Goal: Information Seeking & Learning: Learn about a topic

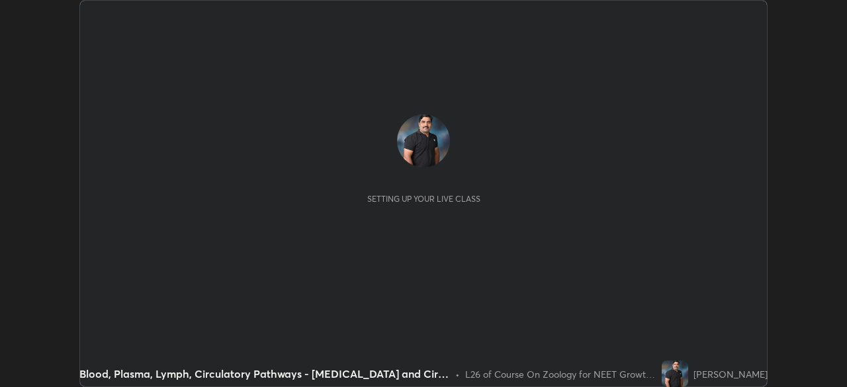
scroll to position [387, 847]
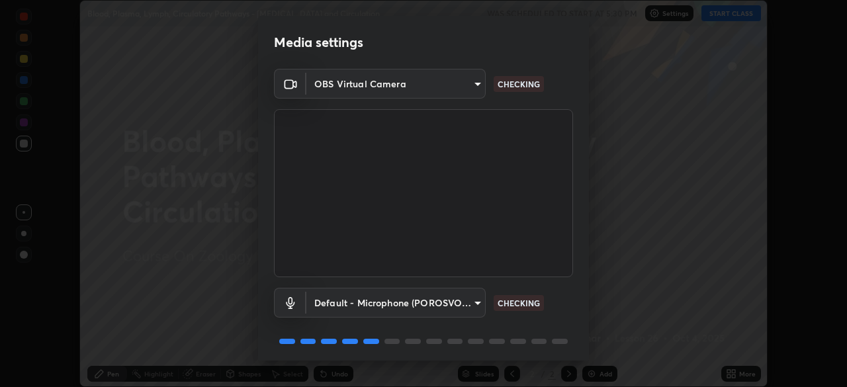
click at [436, 303] on body "Erase all Blood, Plasma, Lymph, Circulatory Pathways - [MEDICAL_DATA] and Circu…" at bounding box center [423, 193] width 847 height 387
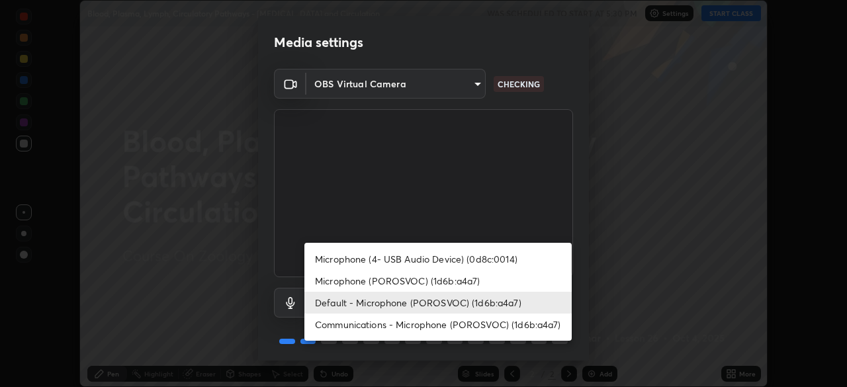
click at [409, 325] on li "Communications - Microphone (POROSVOC) (1d6b:a4a7)" at bounding box center [437, 325] width 267 height 22
type input "communications"
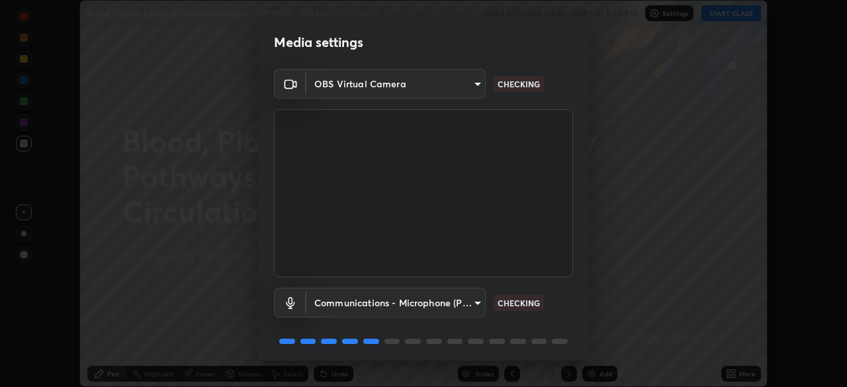
scroll to position [47, 0]
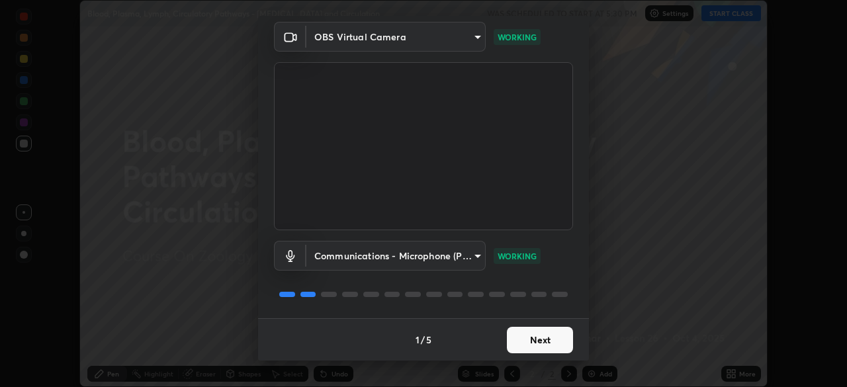
click at [543, 343] on button "Next" at bounding box center [540, 340] width 66 height 26
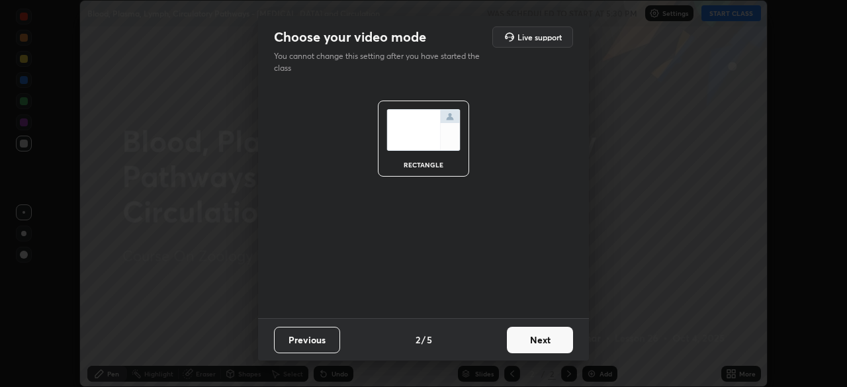
click at [534, 336] on button "Next" at bounding box center [540, 340] width 66 height 26
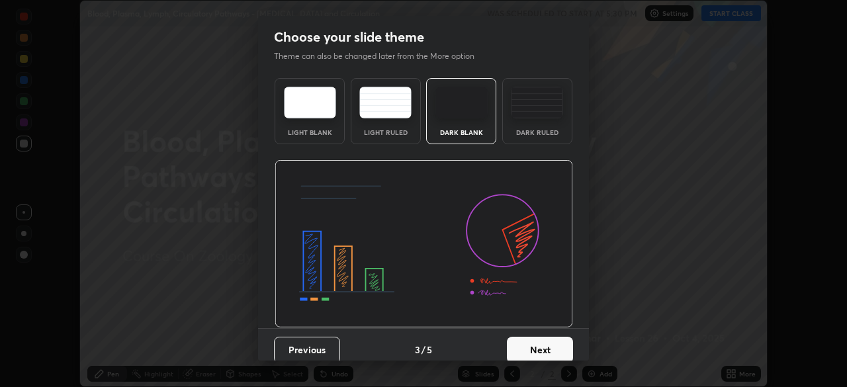
click at [536, 346] on button "Next" at bounding box center [540, 350] width 66 height 26
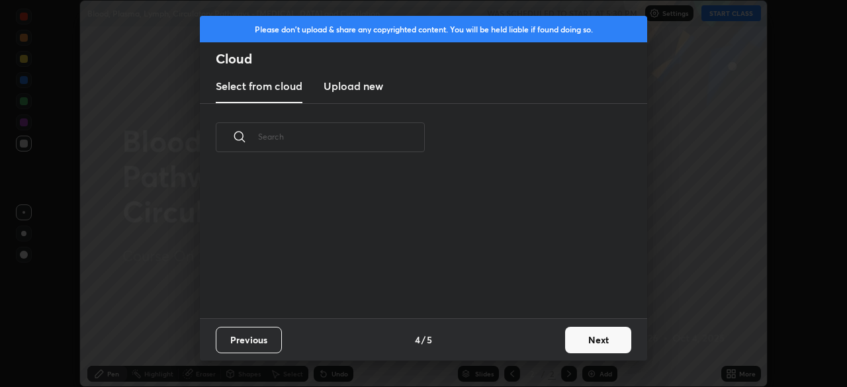
scroll to position [147, 425]
click at [582, 342] on button "Next" at bounding box center [598, 340] width 66 height 26
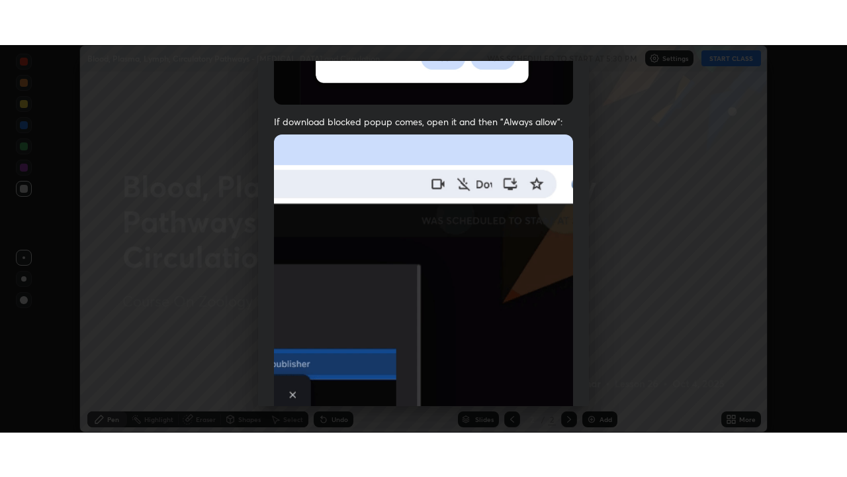
scroll to position [317, 0]
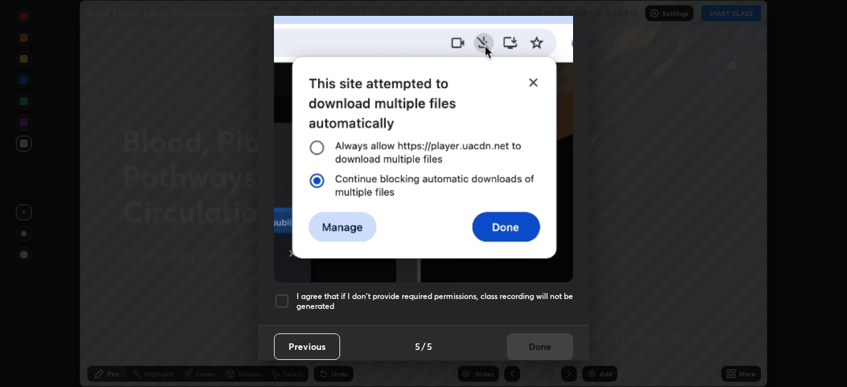
click at [505, 291] on h5 "I agree that if I don't provide required permissions, class recording will not …" at bounding box center [435, 301] width 277 height 21
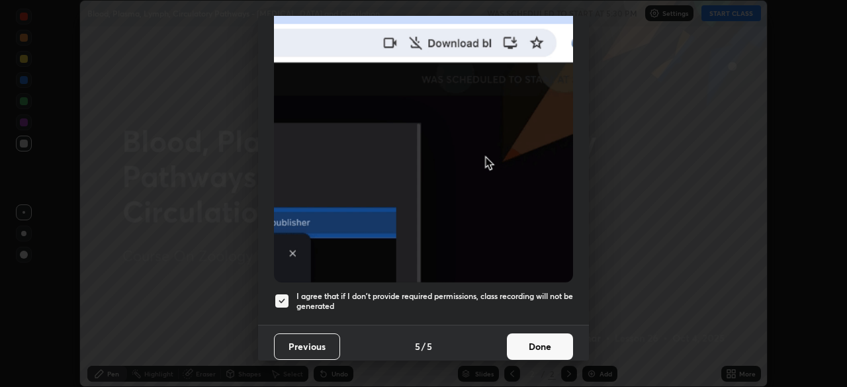
click at [536, 344] on button "Done" at bounding box center [540, 347] width 66 height 26
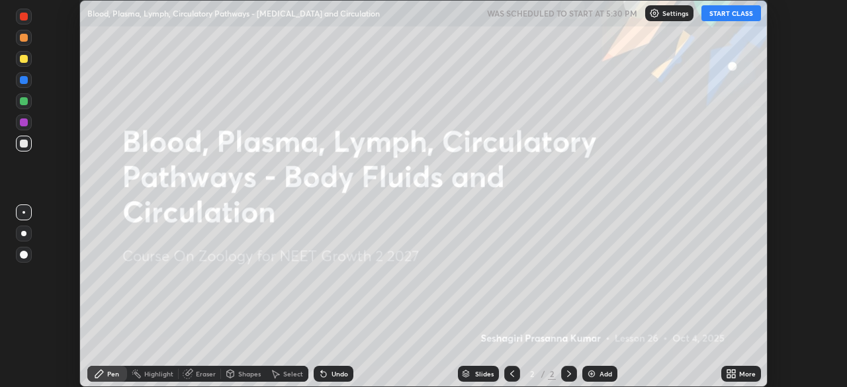
click at [736, 11] on button "START CLASS" at bounding box center [732, 13] width 60 height 16
click at [740, 374] on div "More" at bounding box center [747, 374] width 17 height 7
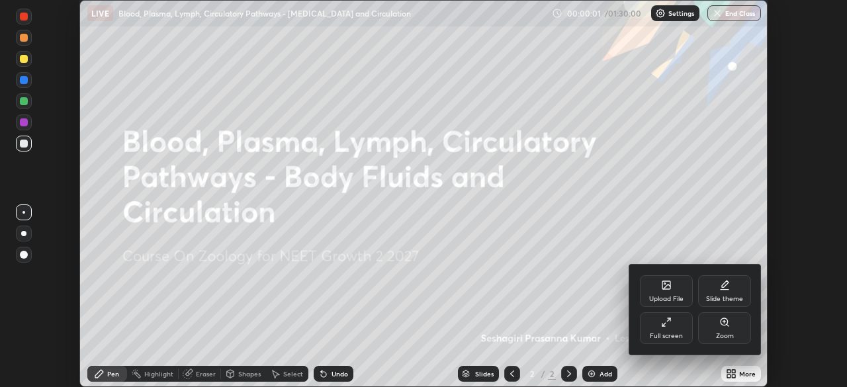
click at [662, 333] on div "Full screen" at bounding box center [666, 336] width 33 height 7
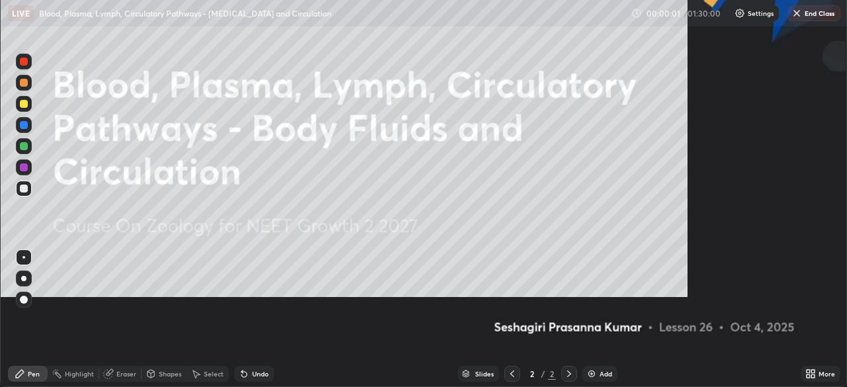
scroll to position [477, 847]
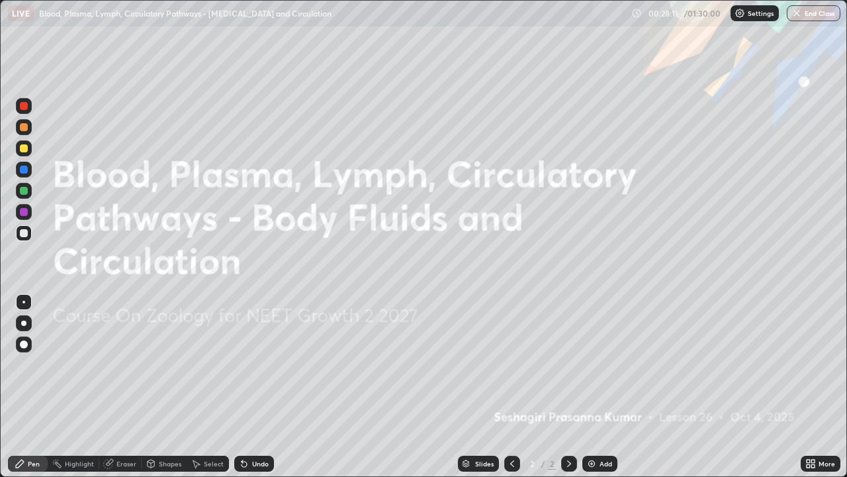
click at [603, 387] on div "Add" at bounding box center [606, 463] width 13 height 7
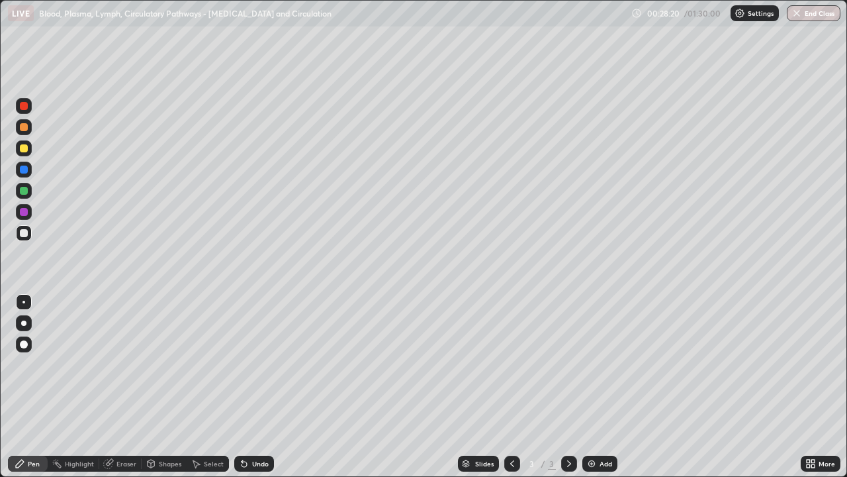
click at [250, 387] on div "Undo" at bounding box center [254, 463] width 40 height 16
click at [249, 387] on div "Undo" at bounding box center [254, 463] width 40 height 16
click at [256, 387] on div "Undo" at bounding box center [260, 463] width 17 height 7
click at [128, 185] on icon at bounding box center [128, 184] width 1 height 1
click at [23, 172] on div at bounding box center [24, 169] width 8 height 8
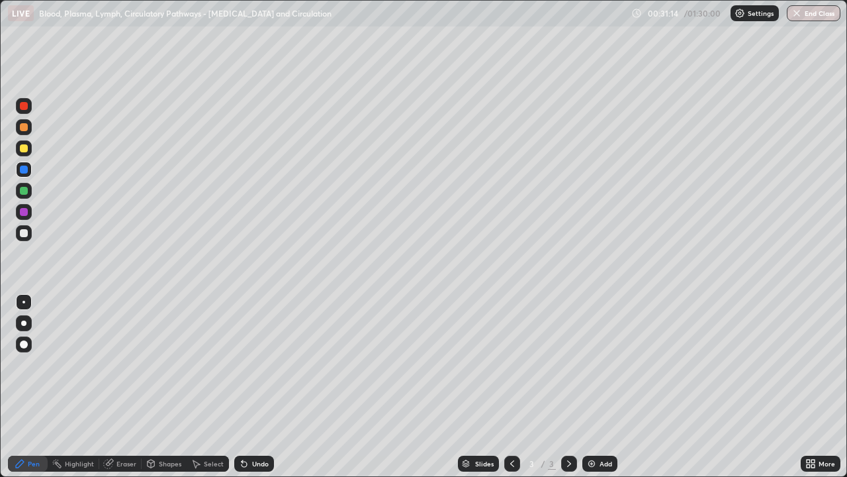
click at [251, 387] on div "Undo" at bounding box center [254, 463] width 40 height 16
click at [242, 387] on icon at bounding box center [242, 460] width 1 height 1
click at [26, 236] on div at bounding box center [24, 233] width 16 height 16
click at [25, 173] on div at bounding box center [24, 169] width 8 height 8
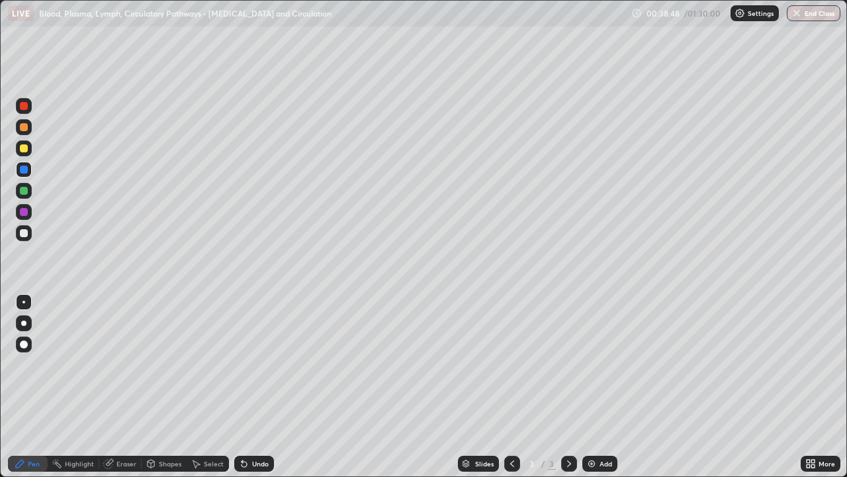
click at [604, 387] on div "Add" at bounding box center [606, 463] width 13 height 7
click at [510, 387] on icon at bounding box center [512, 463] width 4 height 7
click at [584, 387] on div "Add" at bounding box center [599, 463] width 35 height 16
click at [24, 232] on div at bounding box center [24, 233] width 8 height 8
click at [120, 387] on div "Eraser" at bounding box center [126, 463] width 20 height 7
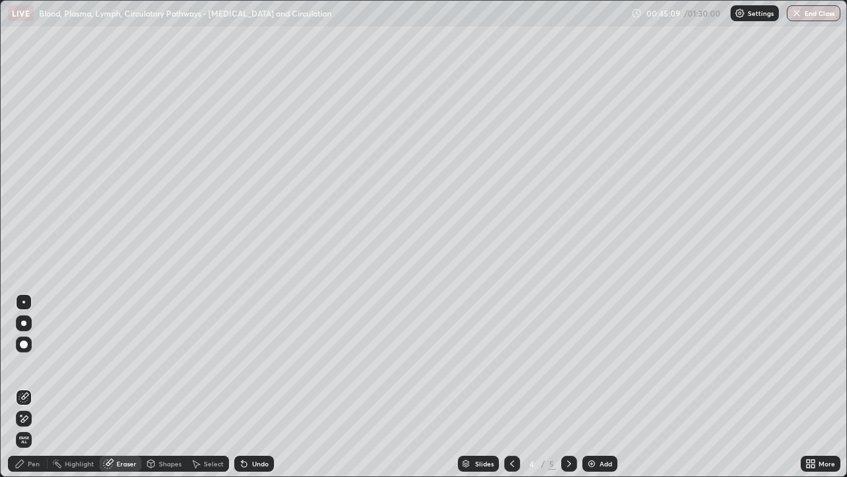
click at [30, 387] on div "Pen" at bounding box center [34, 463] width 12 height 7
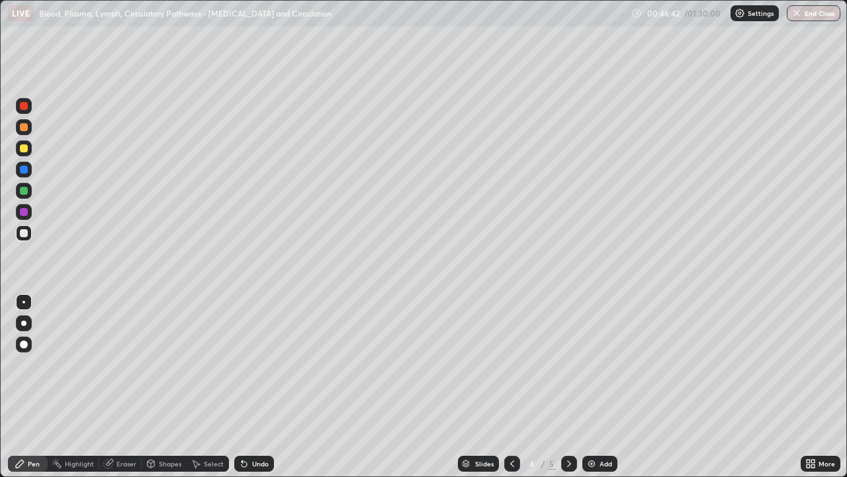
click at [511, 387] on icon at bounding box center [512, 463] width 4 height 7
click at [569, 387] on icon at bounding box center [569, 463] width 4 height 7
click at [120, 387] on div "Eraser" at bounding box center [126, 463] width 20 height 7
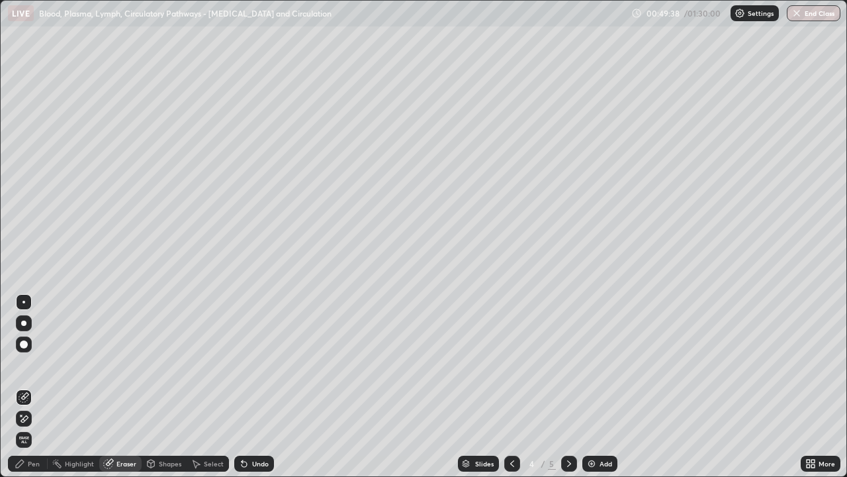
click at [28, 387] on div "Pen" at bounding box center [34, 463] width 12 height 7
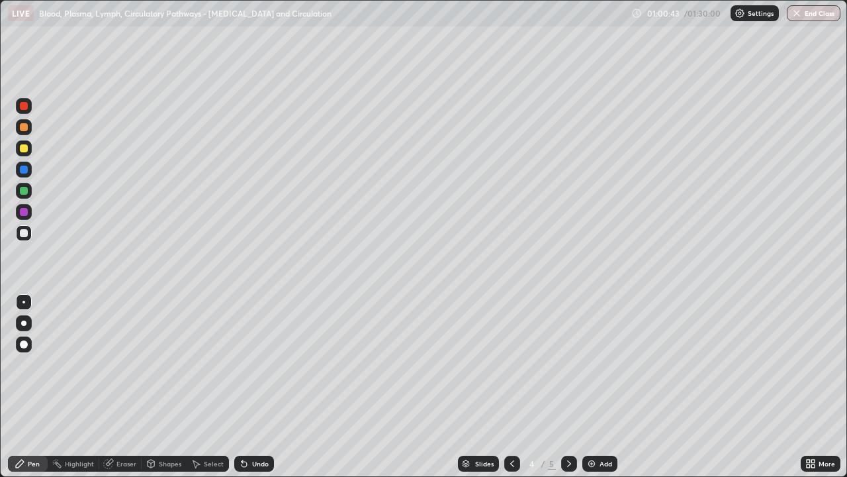
click at [598, 387] on div "Add" at bounding box center [599, 463] width 35 height 16
click at [24, 147] on div at bounding box center [24, 148] width 8 height 8
click at [25, 105] on div at bounding box center [24, 106] width 8 height 8
click at [24, 230] on div at bounding box center [24, 233] width 8 height 8
click at [23, 147] on div at bounding box center [24, 148] width 8 height 8
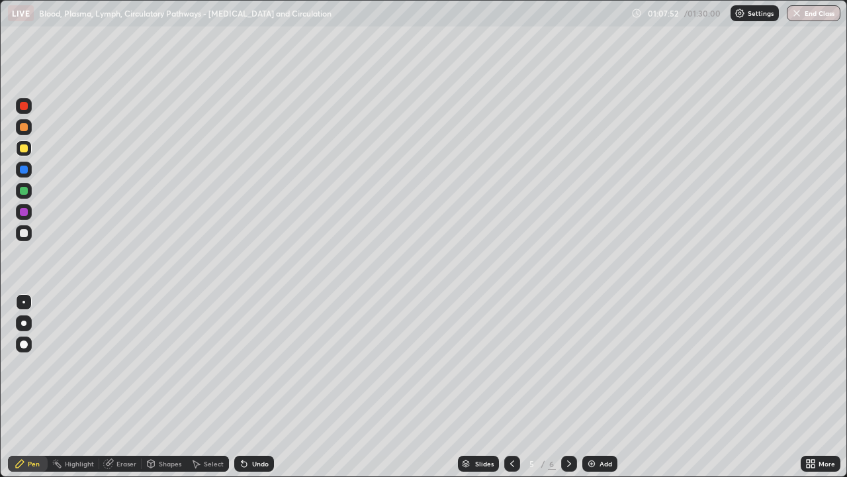
click at [25, 193] on div at bounding box center [24, 191] width 8 height 8
click at [21, 214] on div at bounding box center [24, 212] width 8 height 8
click at [22, 167] on div at bounding box center [24, 169] width 8 height 8
click at [19, 121] on div at bounding box center [24, 127] width 16 height 16
click at [252, 387] on div "Undo" at bounding box center [260, 463] width 17 height 7
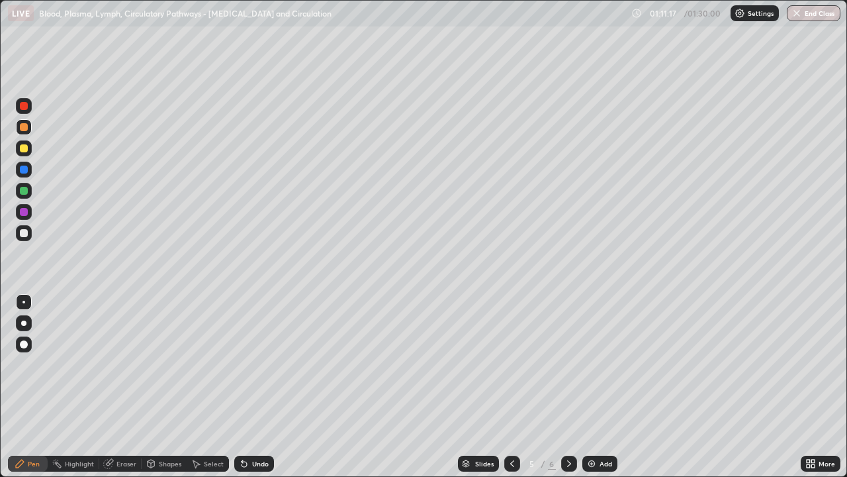
click at [24, 233] on div at bounding box center [24, 233] width 8 height 8
click at [246, 387] on div "Undo" at bounding box center [254, 463] width 40 height 16
click at [23, 148] on div at bounding box center [24, 148] width 8 height 8
click at [592, 387] on img at bounding box center [591, 463] width 11 height 11
click at [24, 169] on div at bounding box center [24, 169] width 8 height 8
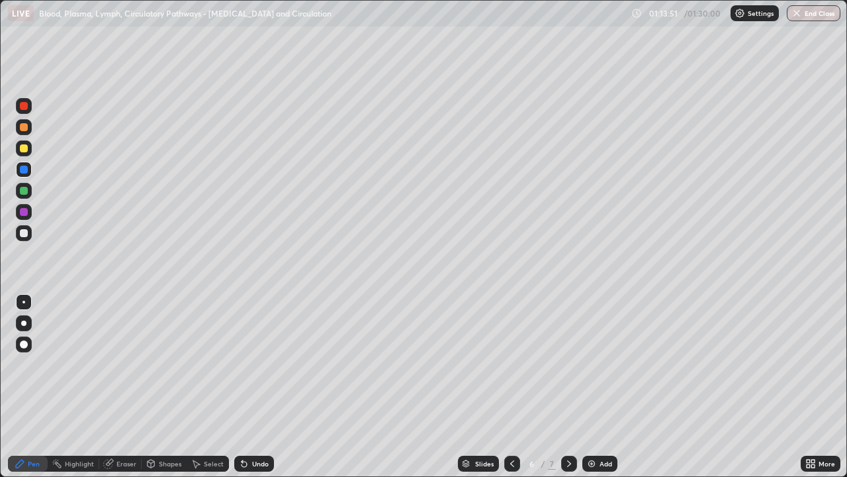
click at [819, 387] on div "More" at bounding box center [827, 463] width 17 height 7
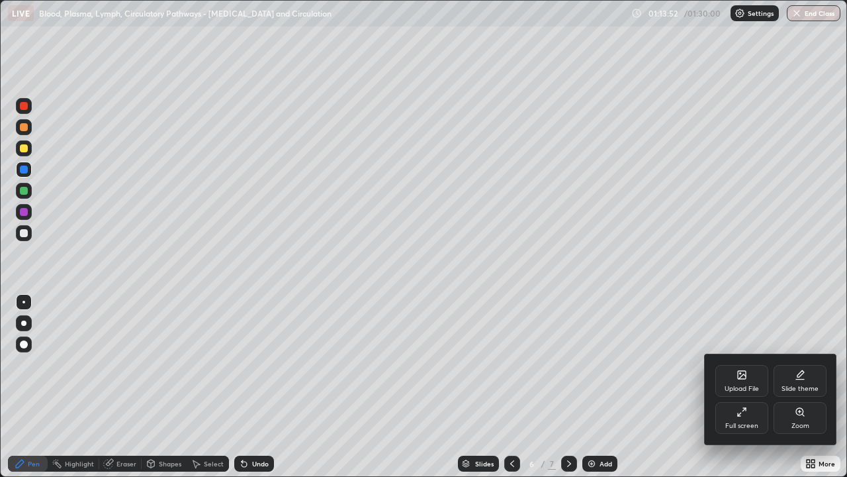
click at [739, 387] on div "Full screen" at bounding box center [741, 425] width 33 height 7
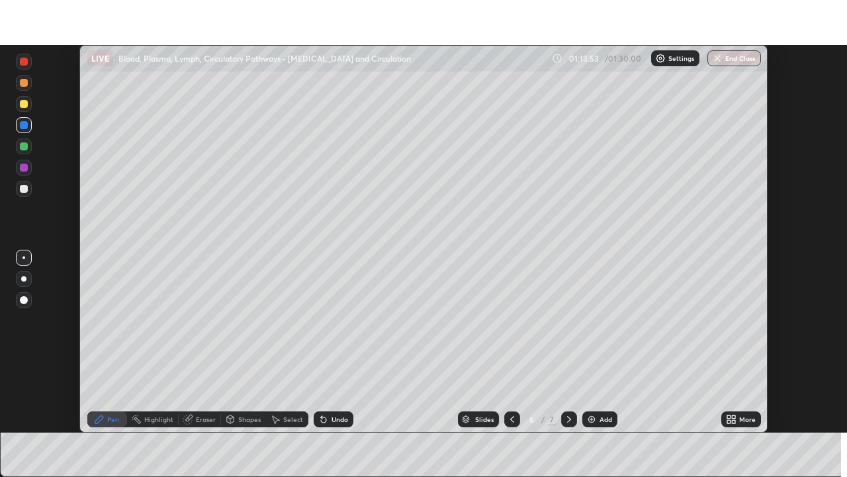
scroll to position [65806, 65346]
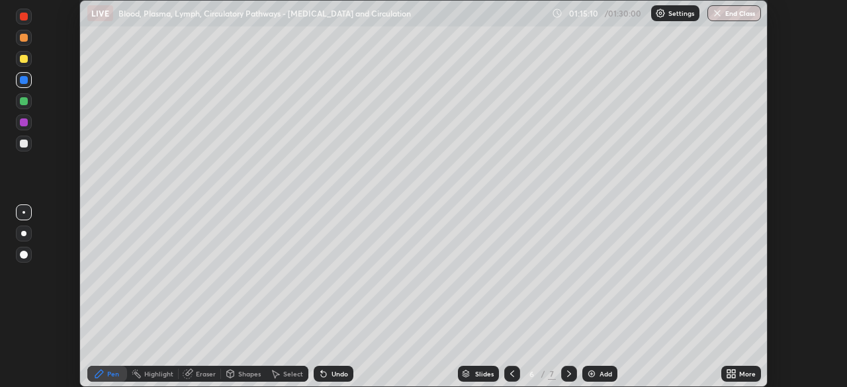
click at [733, 376] on icon at bounding box center [733, 376] width 3 height 3
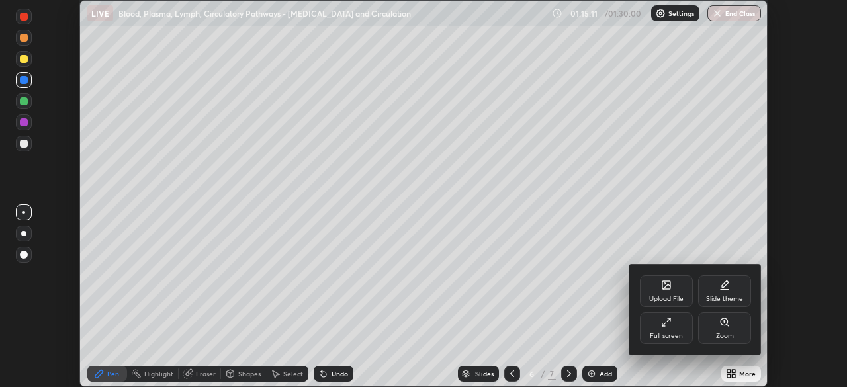
click at [659, 333] on div "Full screen" at bounding box center [666, 336] width 33 height 7
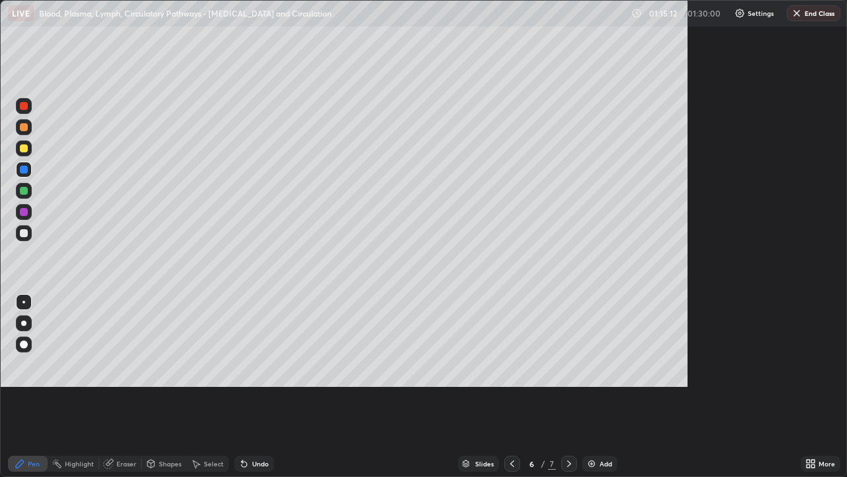
scroll to position [477, 847]
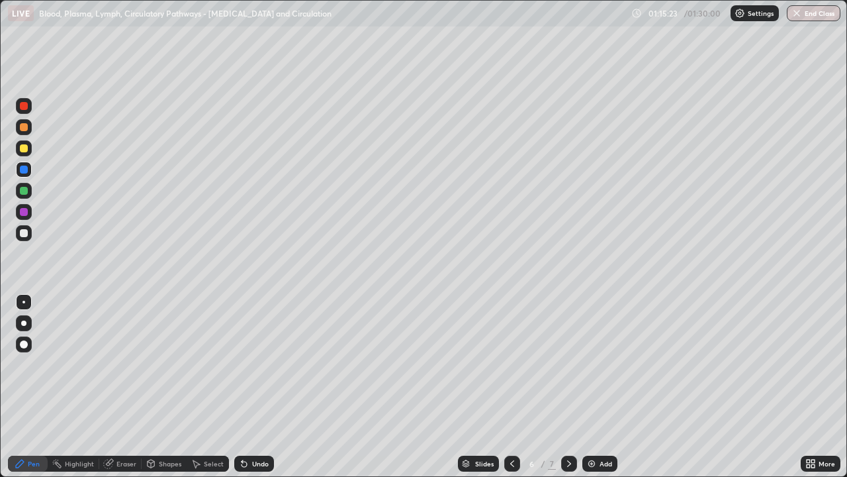
click at [24, 108] on div at bounding box center [24, 106] width 8 height 8
click at [21, 232] on div at bounding box center [24, 233] width 8 height 8
click at [23, 105] on div at bounding box center [24, 106] width 8 height 8
click at [77, 387] on div "Highlight" at bounding box center [79, 463] width 29 height 7
click at [24, 387] on icon at bounding box center [24, 417] width 7 height 7
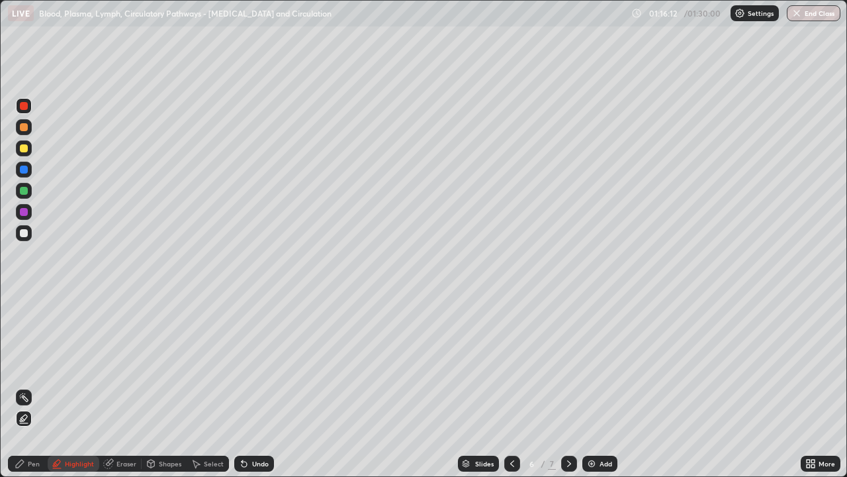
click at [23, 149] on div at bounding box center [24, 148] width 8 height 8
click at [29, 387] on div "Pen" at bounding box center [34, 463] width 12 height 7
click at [26, 236] on div at bounding box center [24, 233] width 8 height 8
click at [25, 149] on div at bounding box center [24, 148] width 8 height 8
click at [27, 169] on div at bounding box center [24, 169] width 8 height 8
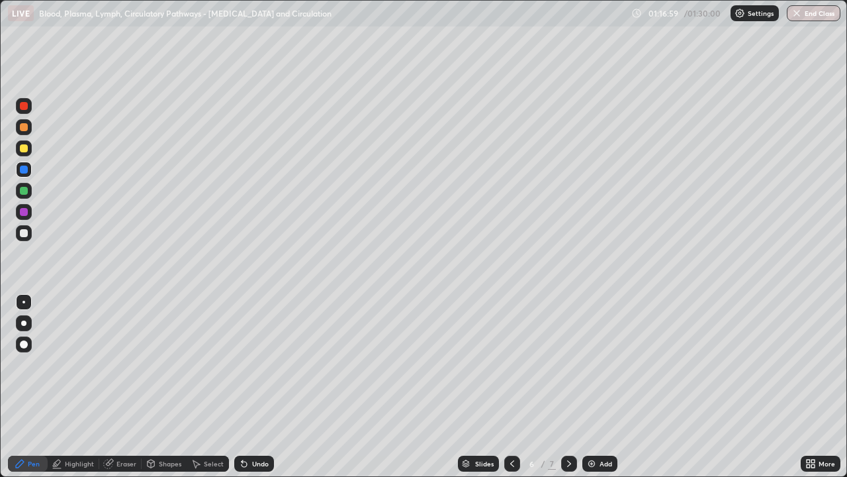
click at [23, 145] on div at bounding box center [24, 148] width 8 height 8
click at [71, 387] on div "Highlight" at bounding box center [79, 463] width 29 height 7
click at [25, 387] on div "Pen" at bounding box center [28, 463] width 40 height 16
click at [24, 191] on div at bounding box center [24, 191] width 8 height 8
click at [21, 211] on div at bounding box center [24, 212] width 8 height 8
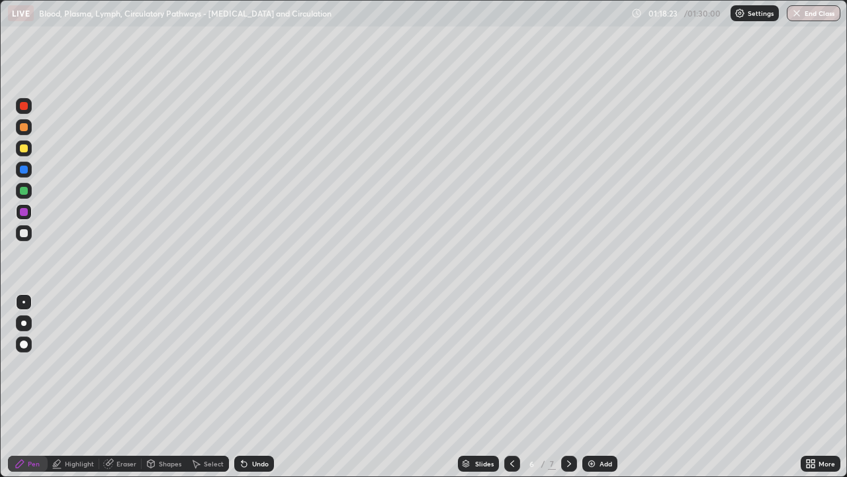
click at [24, 150] on div at bounding box center [24, 148] width 8 height 8
click at [28, 169] on div at bounding box center [24, 170] width 16 height 16
click at [510, 387] on icon at bounding box center [512, 463] width 4 height 7
click at [590, 387] on img at bounding box center [591, 463] width 11 height 11
click at [24, 150] on div at bounding box center [24, 148] width 8 height 8
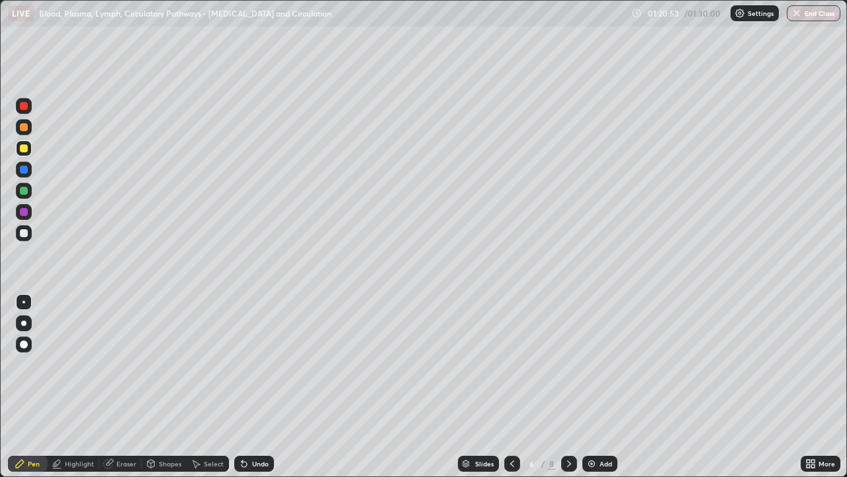
click at [205, 387] on div "Select" at bounding box center [214, 463] width 20 height 7
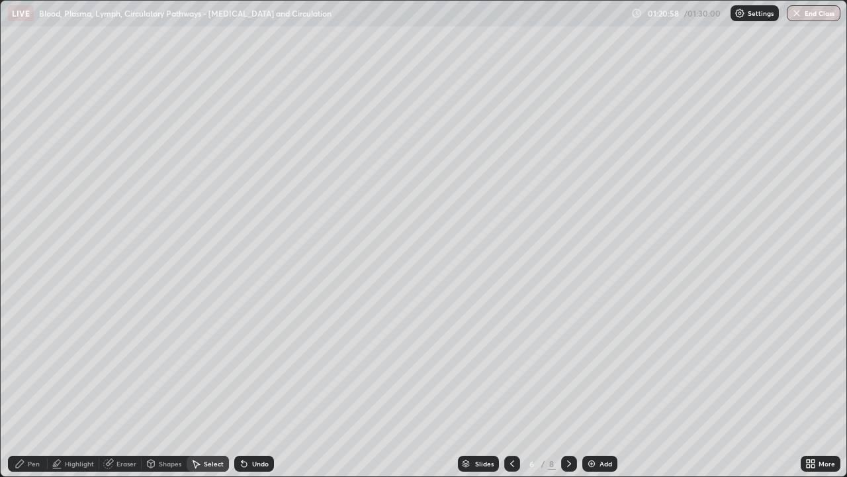
click at [160, 387] on div "Shapes" at bounding box center [170, 463] width 23 height 7
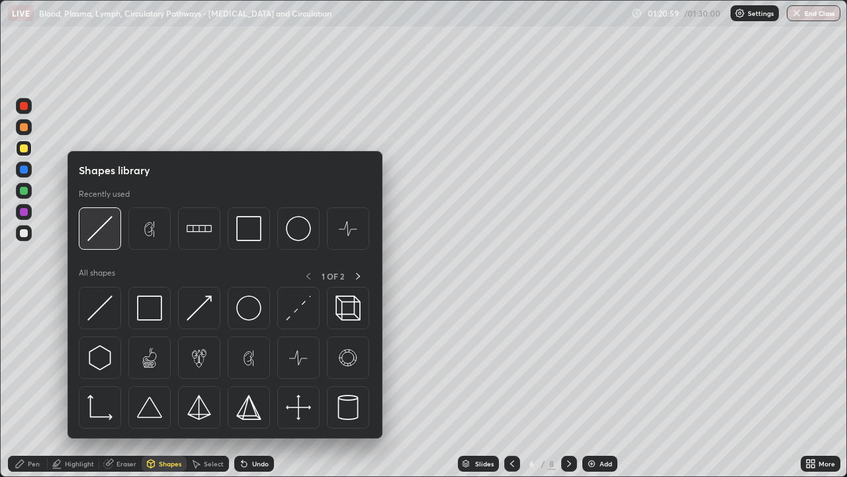
click at [105, 226] on img at bounding box center [99, 228] width 25 height 25
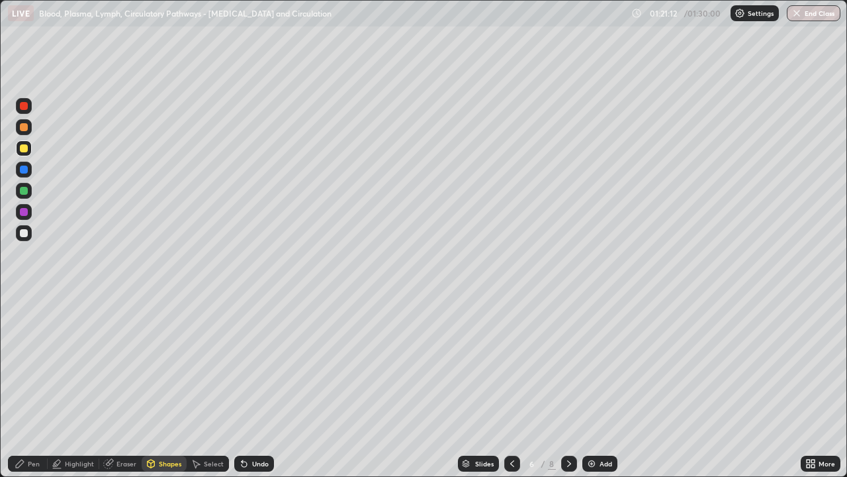
click at [29, 190] on div at bounding box center [24, 191] width 16 height 16
click at [28, 387] on div "Pen" at bounding box center [34, 463] width 12 height 7
click at [24, 148] on div at bounding box center [24, 148] width 8 height 8
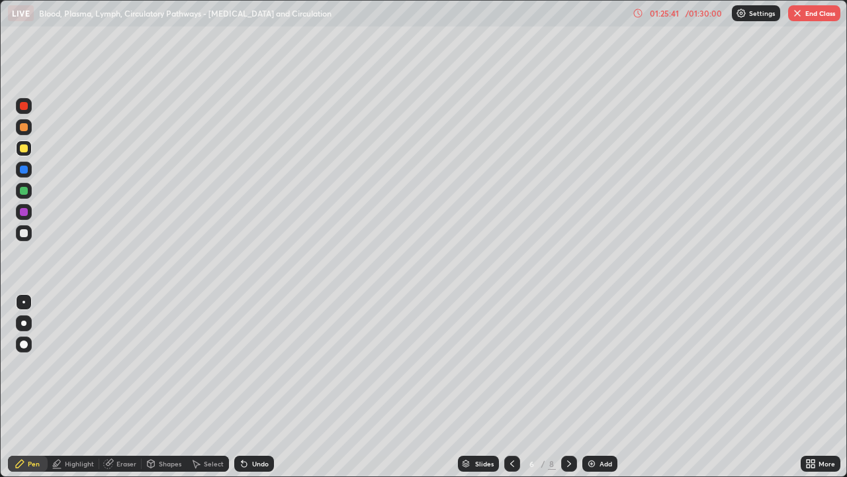
click at [256, 387] on div "Undo" at bounding box center [260, 463] width 17 height 7
click at [25, 190] on div at bounding box center [24, 191] width 8 height 8
click at [258, 387] on div "Undo" at bounding box center [260, 463] width 17 height 7
click at [511, 387] on icon at bounding box center [512, 463] width 4 height 7
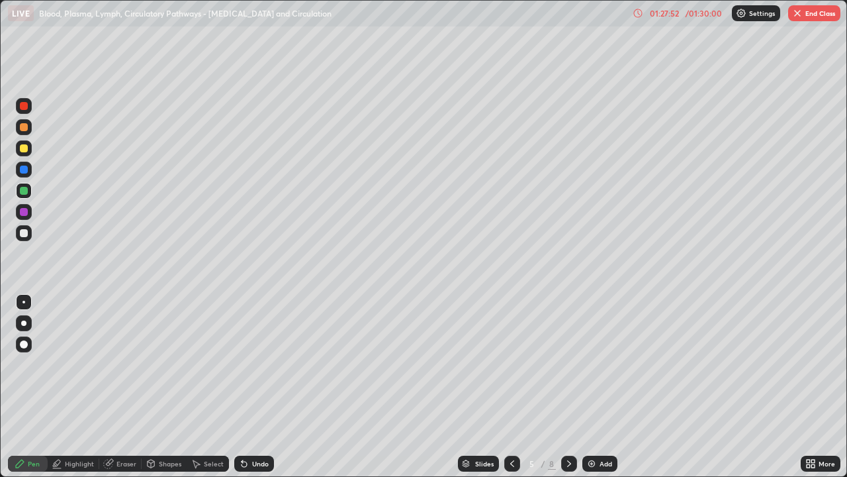
click at [505, 387] on div at bounding box center [512, 463] width 16 height 16
click at [510, 387] on icon at bounding box center [512, 463] width 4 height 7
click at [511, 387] on icon at bounding box center [512, 463] width 11 height 11
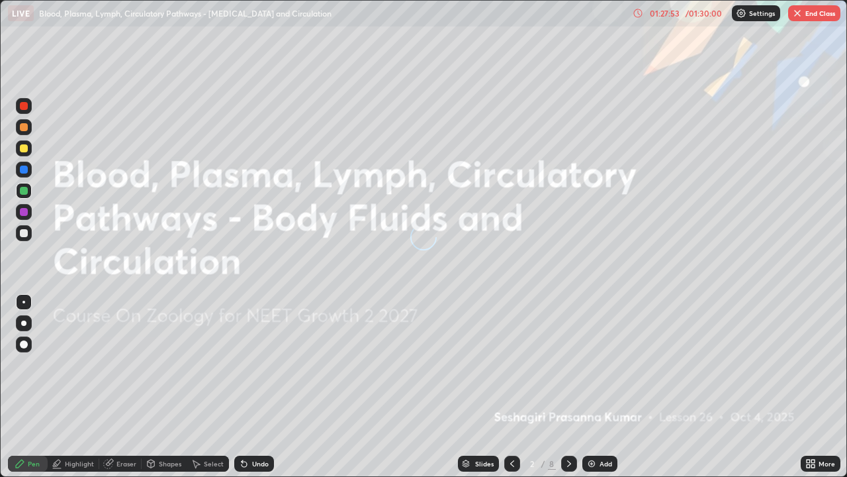
click at [511, 387] on icon at bounding box center [512, 463] width 11 height 11
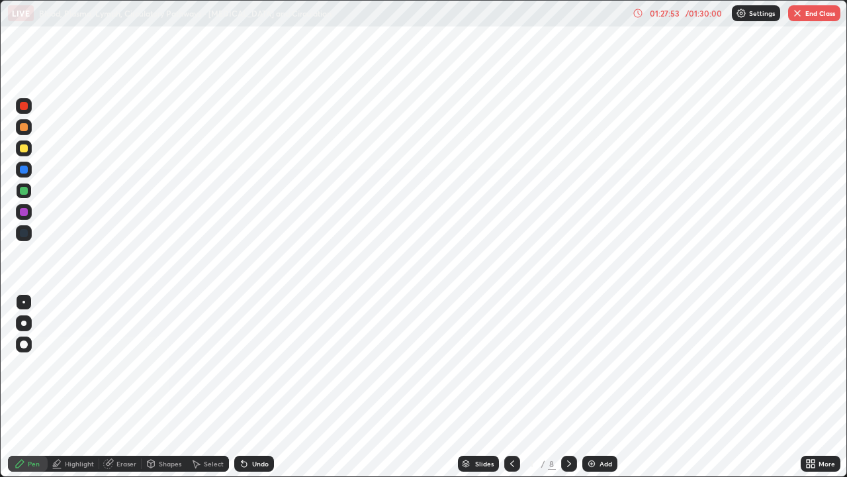
click at [511, 387] on icon at bounding box center [512, 463] width 11 height 11
click at [563, 387] on div at bounding box center [569, 463] width 16 height 16
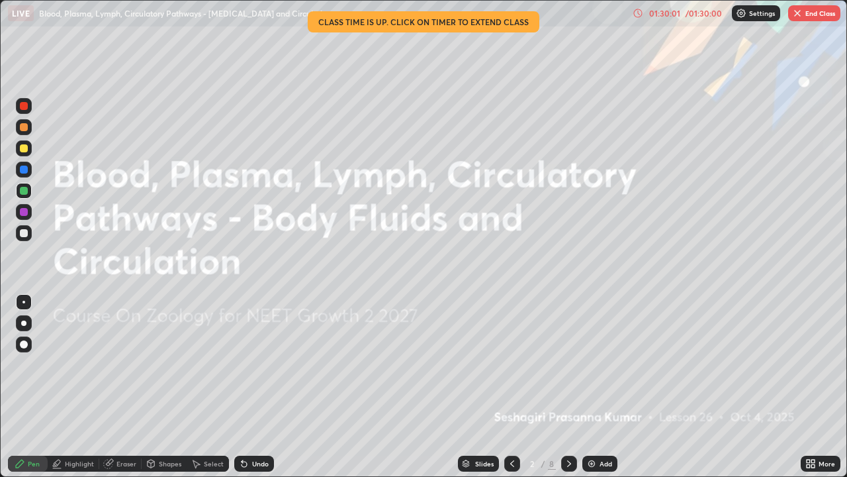
click at [814, 18] on button "End Class" at bounding box center [814, 13] width 52 height 16
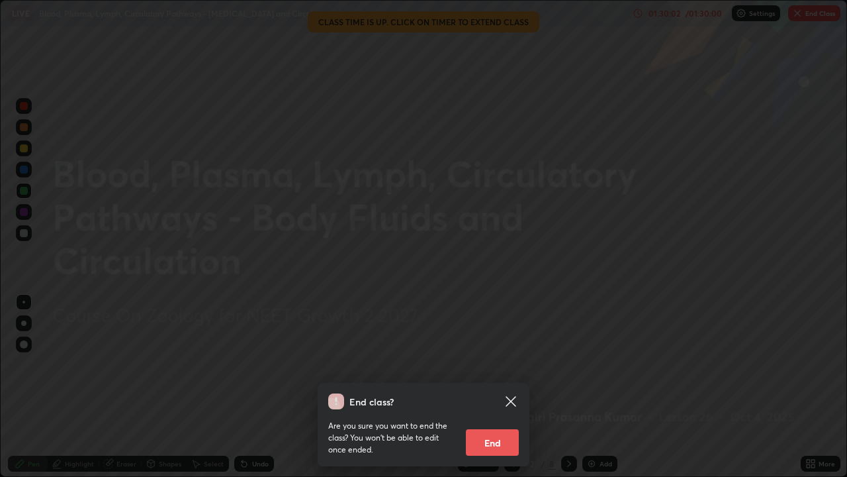
click at [510, 387] on button "End" at bounding box center [492, 442] width 53 height 26
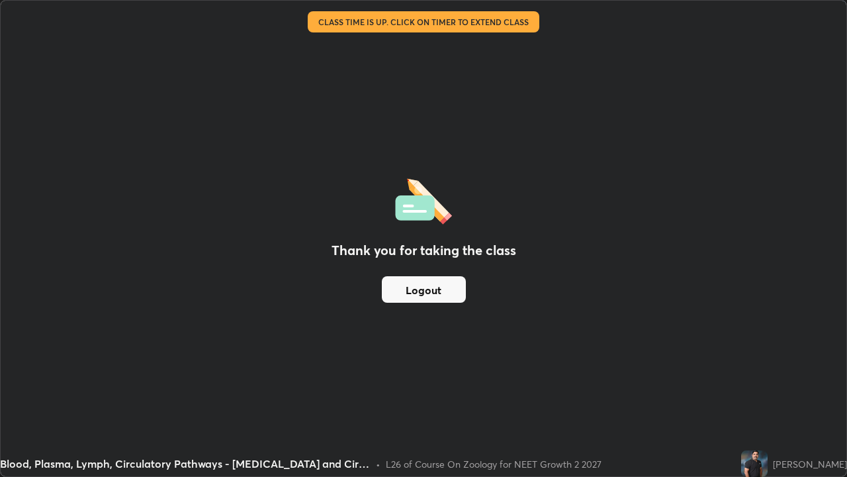
click at [439, 287] on button "Logout" at bounding box center [424, 289] width 84 height 26
